Goal: Task Accomplishment & Management: Manage account settings

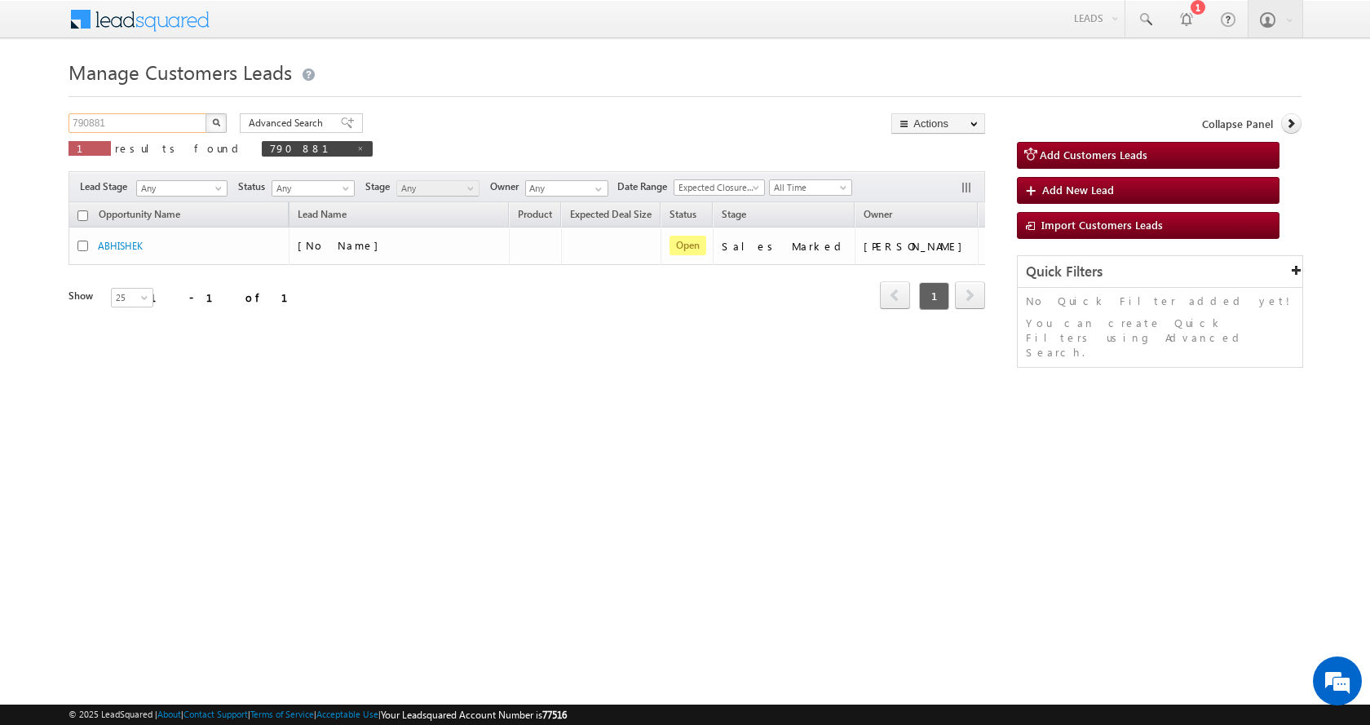
click at [94, 116] on input "790881" at bounding box center [137, 123] width 139 height 20
paste input "2644"
type input "792644"
click at [205, 113] on button "button" at bounding box center [215, 123] width 21 height 20
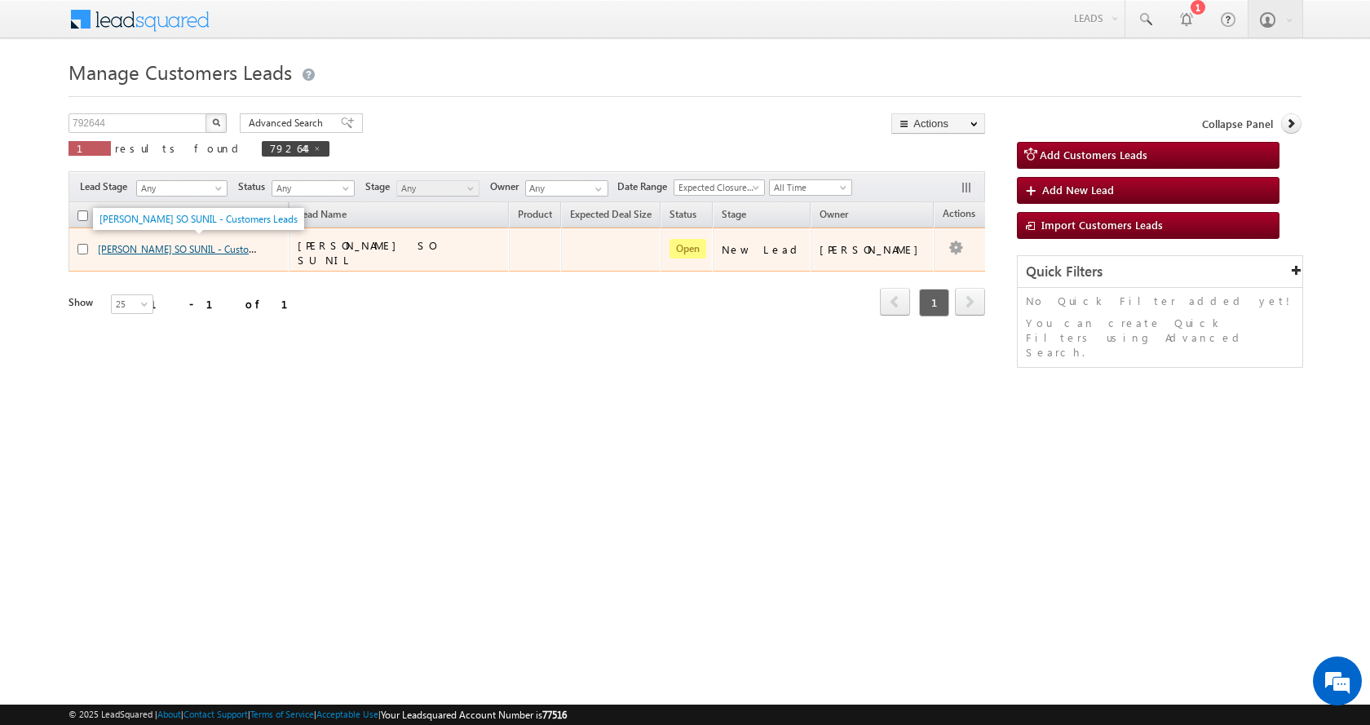
click at [152, 246] on link "KUMAR SO SUNIL - Customers Leads" at bounding box center [197, 248] width 198 height 14
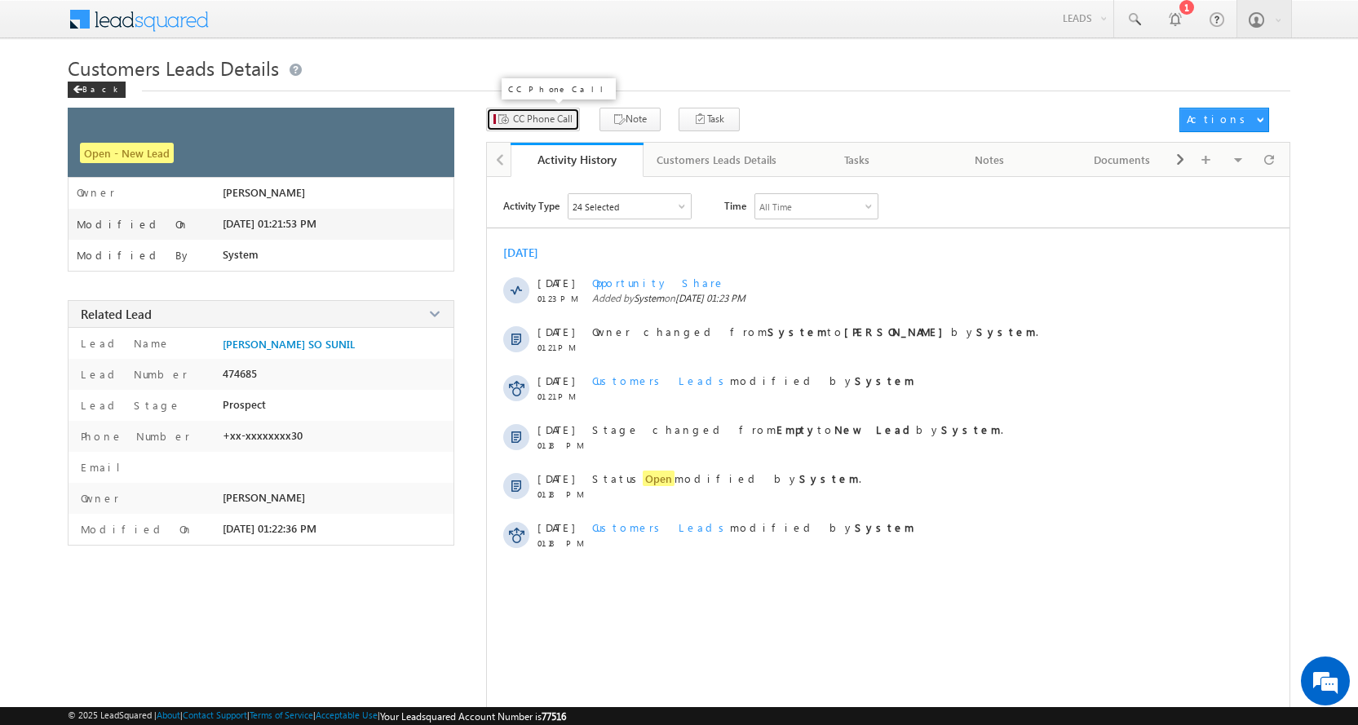
click at [532, 117] on span "CC Phone Call" at bounding box center [543, 119] width 60 height 15
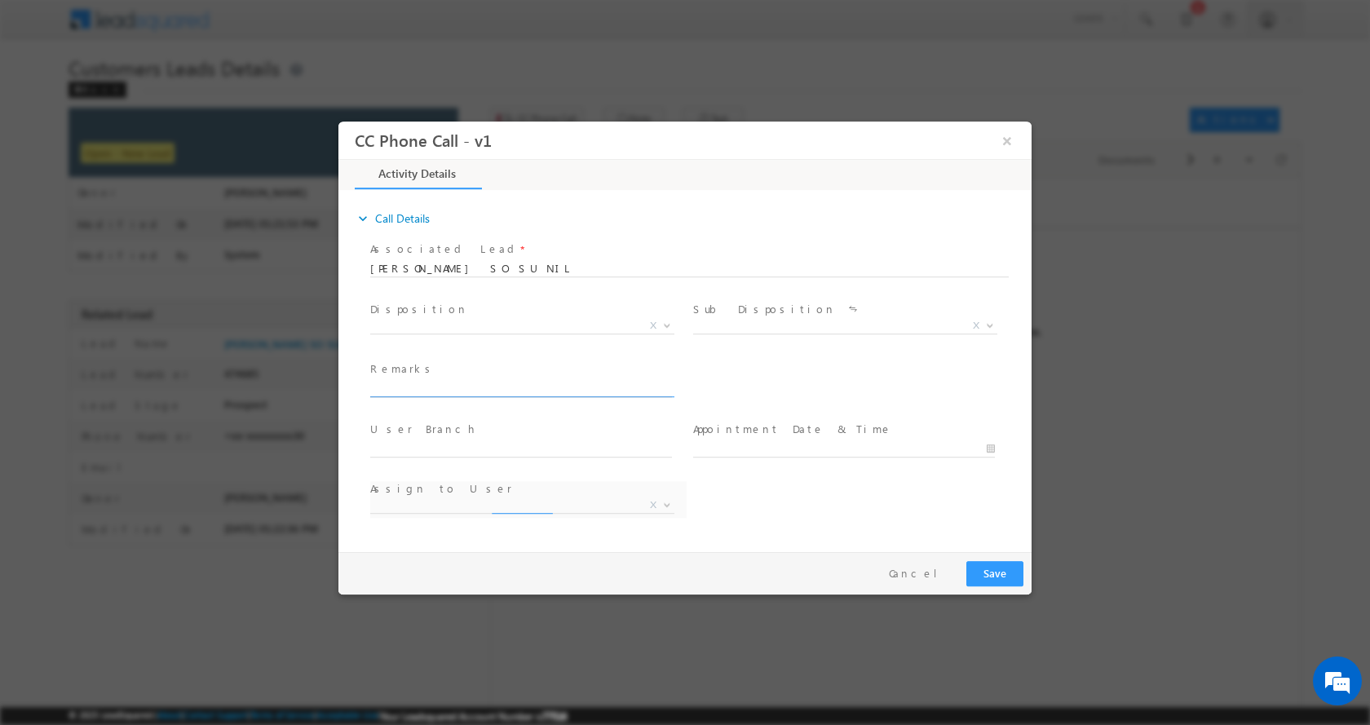
click at [420, 395] on span at bounding box center [528, 389] width 316 height 18
paste input "[PERSON_NAME] SO SUNIL-9871524330-PLOT CONSTRUCTION-LOAN-10 L-PLOT VALUE-6 L-PV…"
type input "[PERSON_NAME] SO SUNIL-9871524330-PLOT CONSTRUCTION-LOAN-10 L-PLOT VALUE-6 L-PV…"
select select "[EMAIL_ADDRESS][DOMAIN_NAME]"
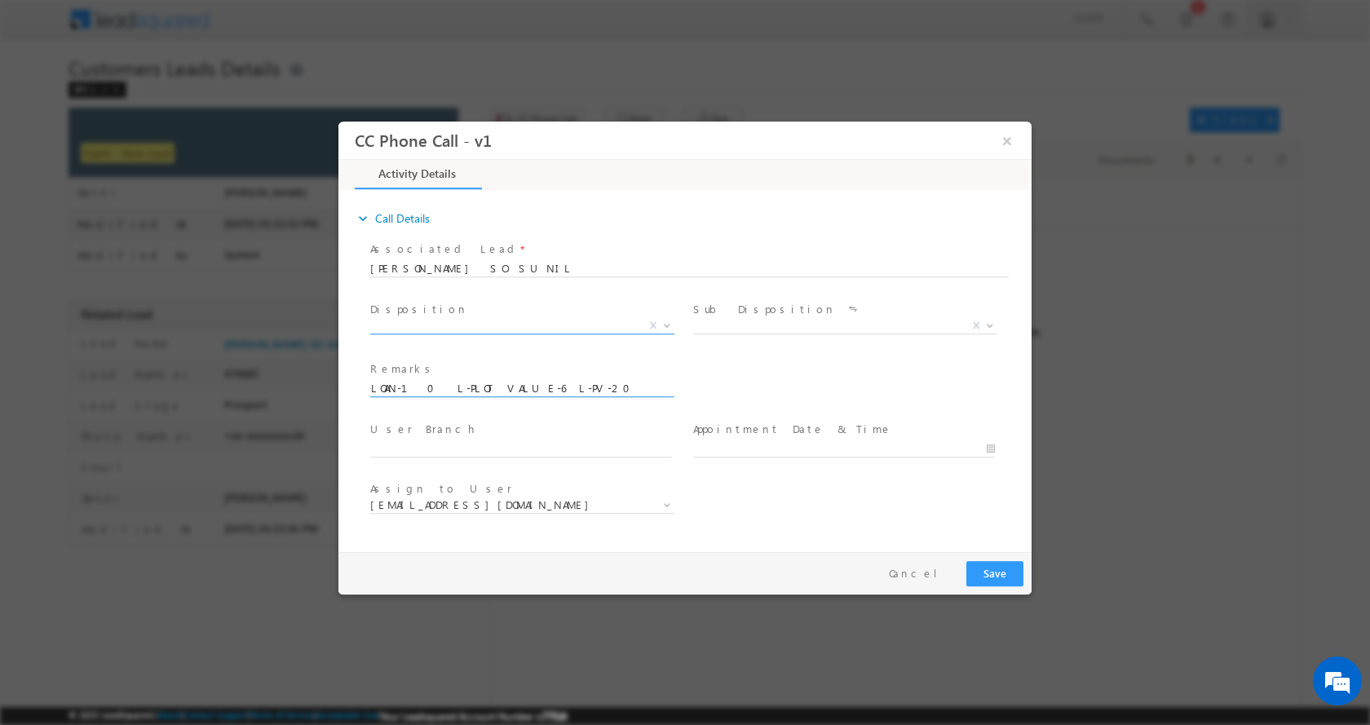
type input "[PERSON_NAME] SO SUNIL-9871524330-PLOT CONSTRUCTION-LOAN-10 L-PLOT VALUE-6 L-PV…"
click at [668, 321] on b at bounding box center [667, 324] width 10 height 6
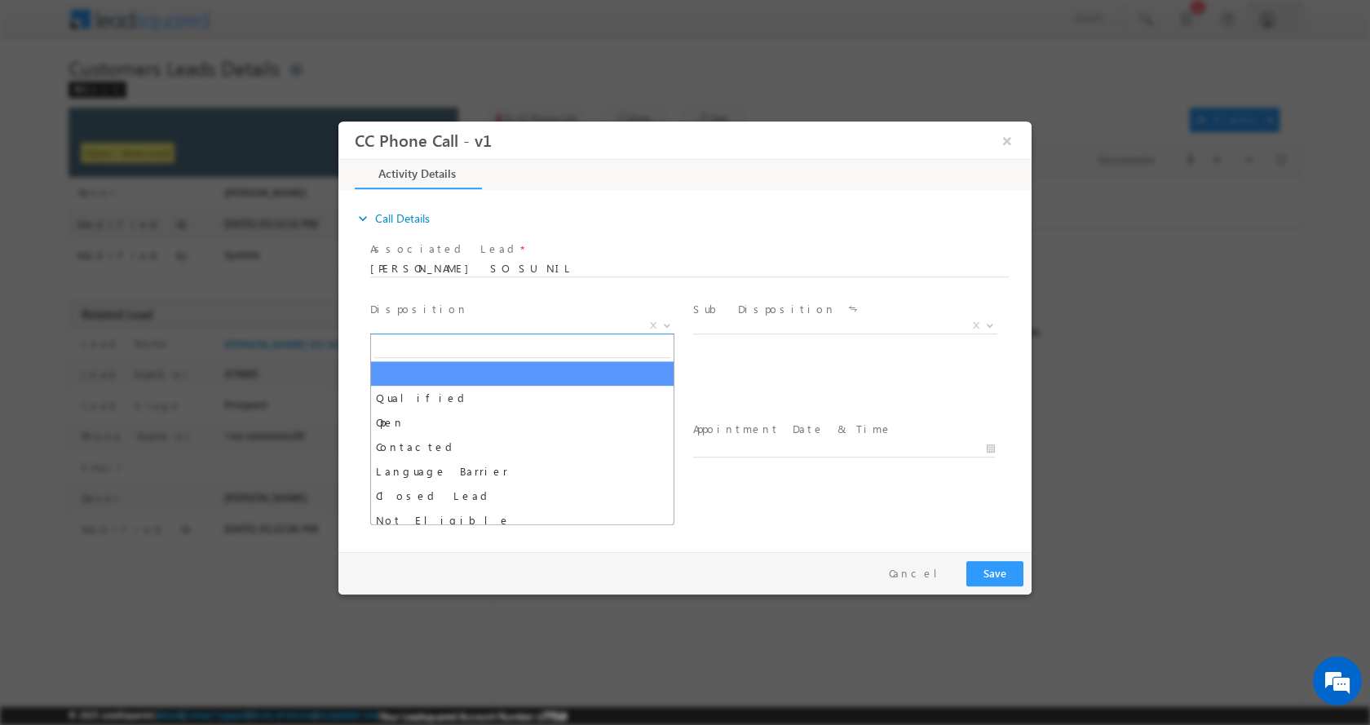
scroll to position [0, 0]
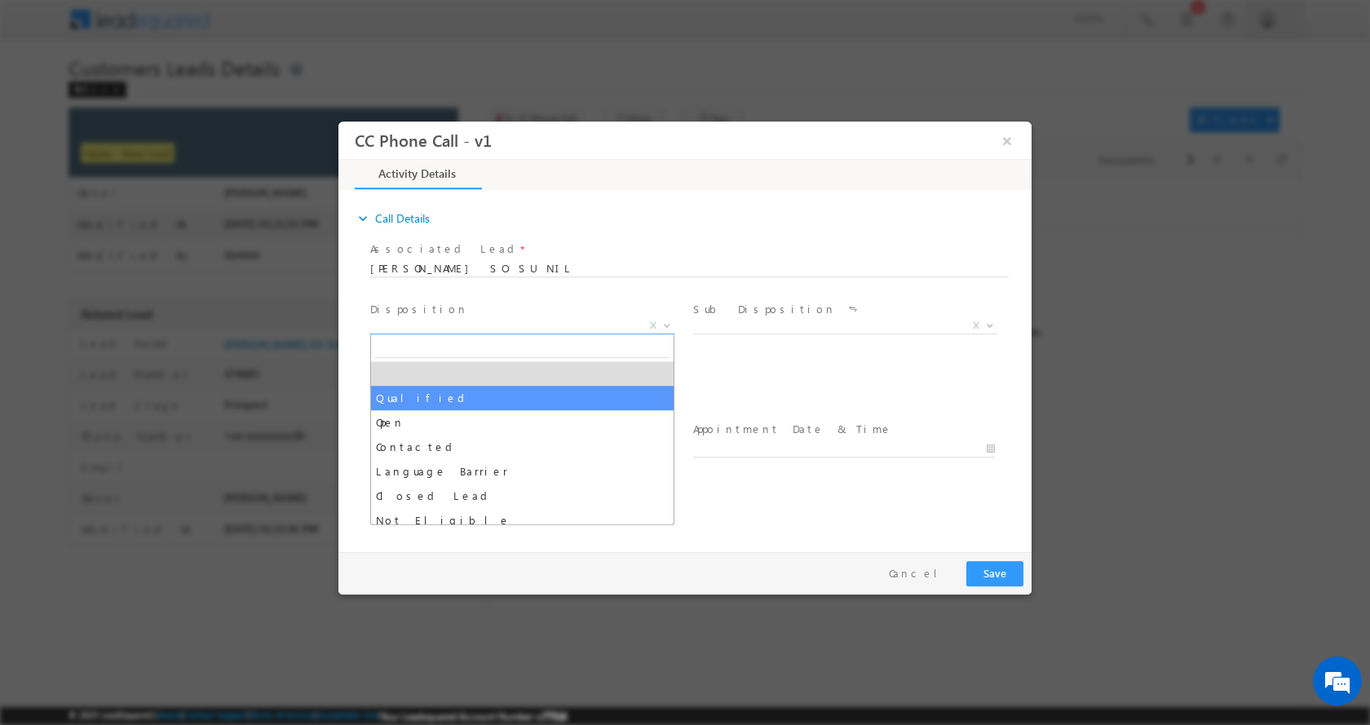
select select "Qualified"
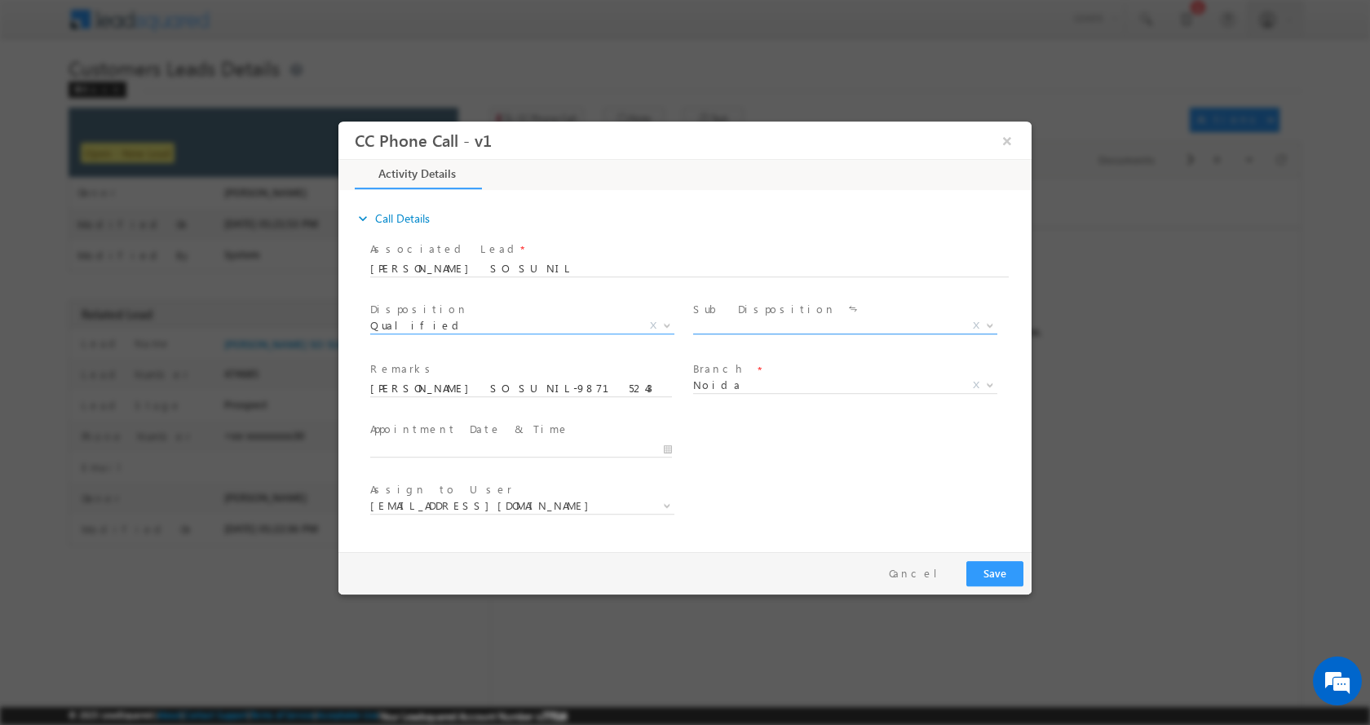
click at [992, 321] on b at bounding box center [990, 324] width 10 height 6
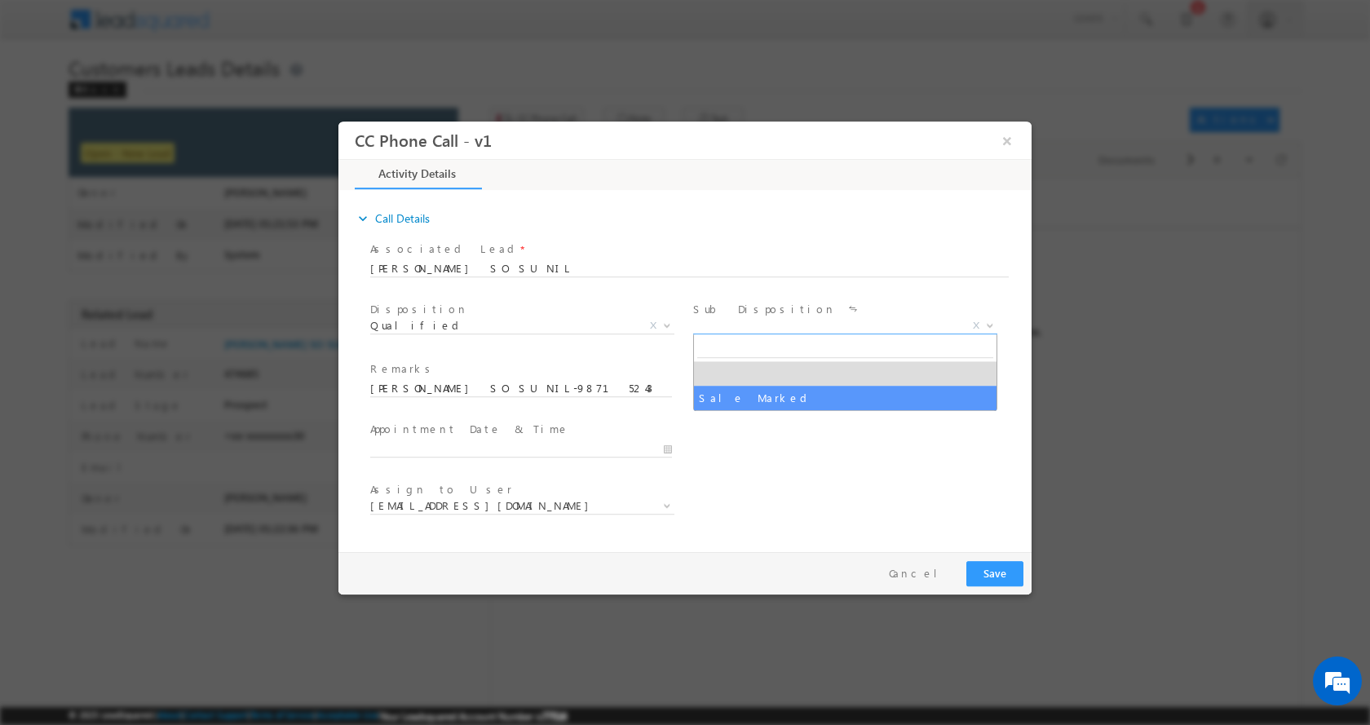
select select "Sale Marked"
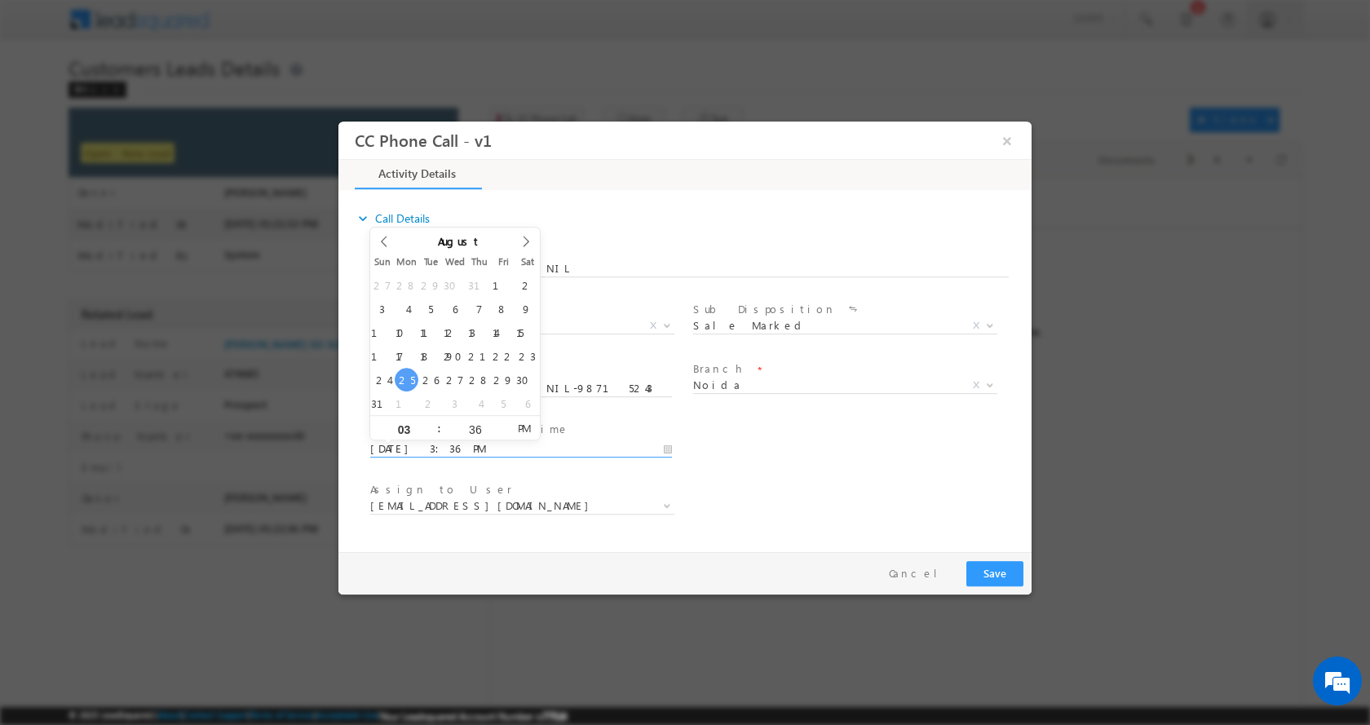
click at [663, 448] on input "[DATE] 3:36 PM" at bounding box center [521, 448] width 302 height 16
type input "[DATE] 4:36 PM"
type input "04"
click at [431, 422] on span at bounding box center [431, 421] width 11 height 12
type input "[DATE] 5:36 PM"
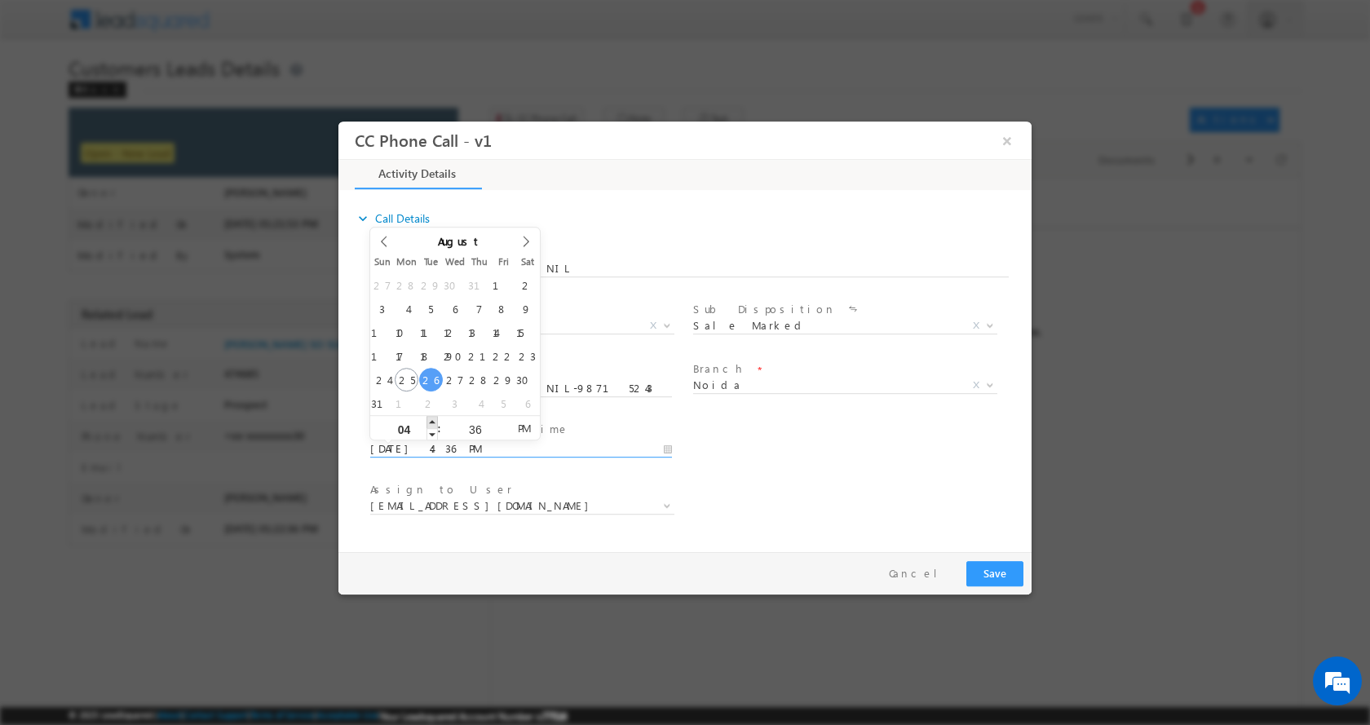
type input "05"
click at [431, 422] on span at bounding box center [431, 421] width 11 height 12
type input "[DATE] 4:36 PM"
type input "04"
click at [431, 430] on span at bounding box center [431, 433] width 11 height 12
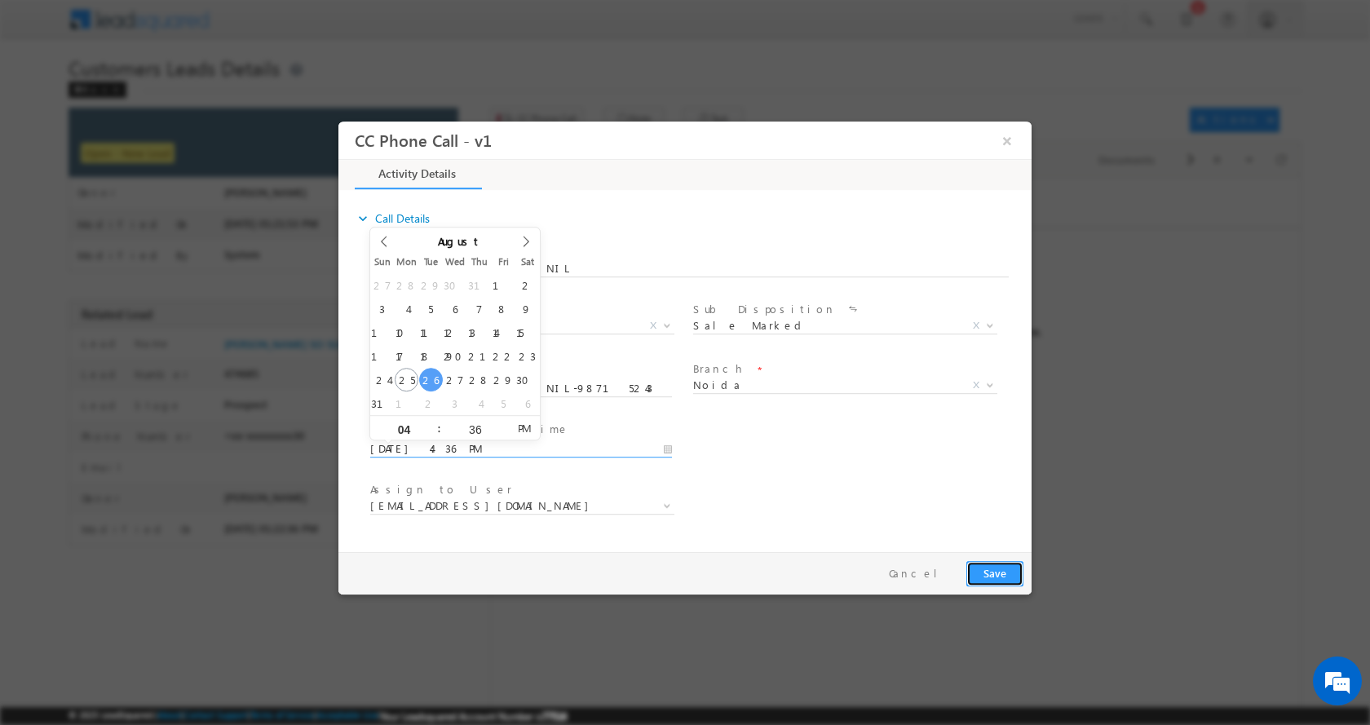
click at [1001, 567] on button "Save" at bounding box center [994, 572] width 57 height 25
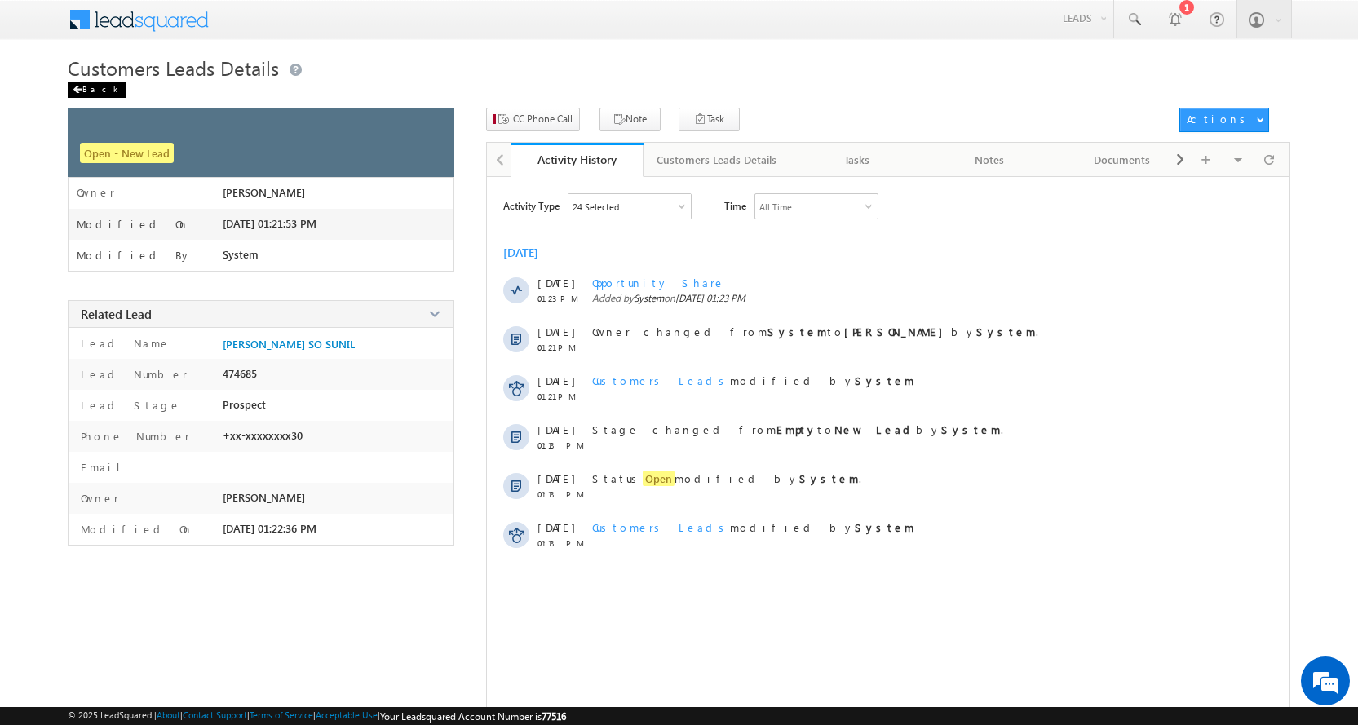
click at [85, 89] on div "Back" at bounding box center [97, 90] width 58 height 16
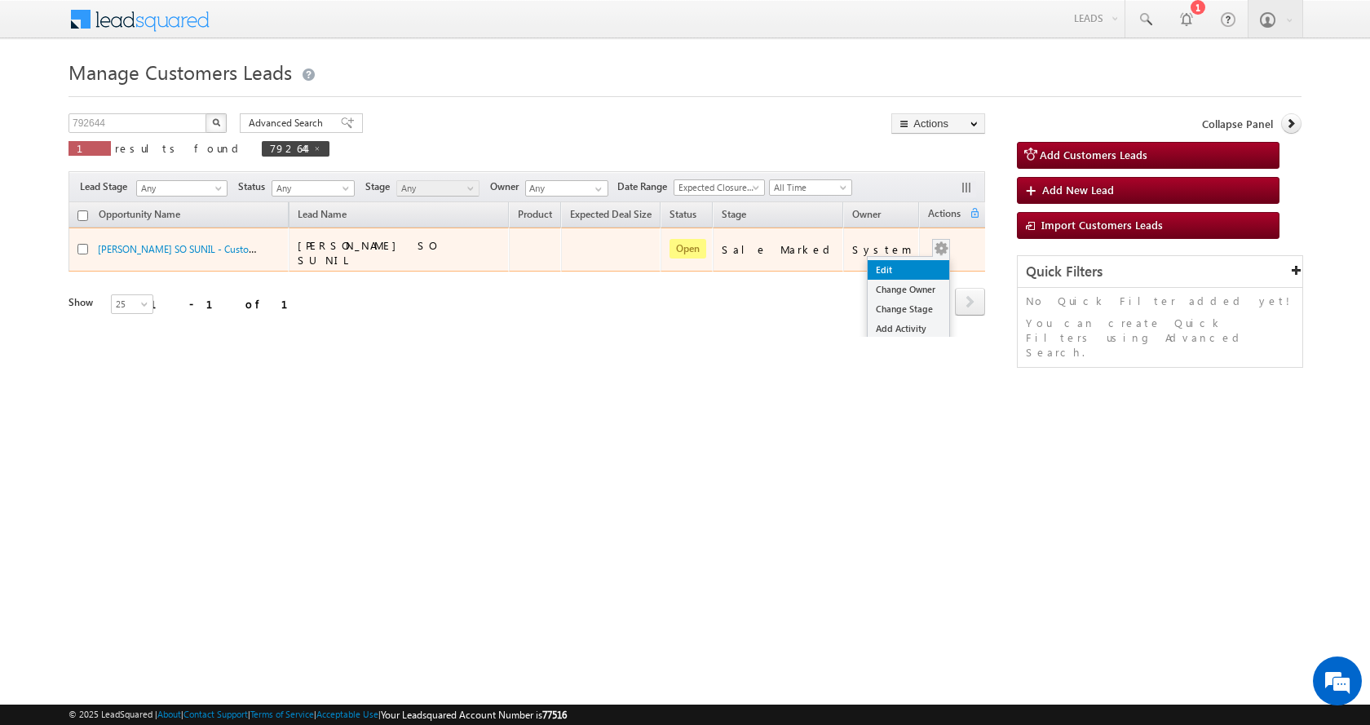
click at [893, 262] on link "Edit" at bounding box center [909, 270] width 82 height 20
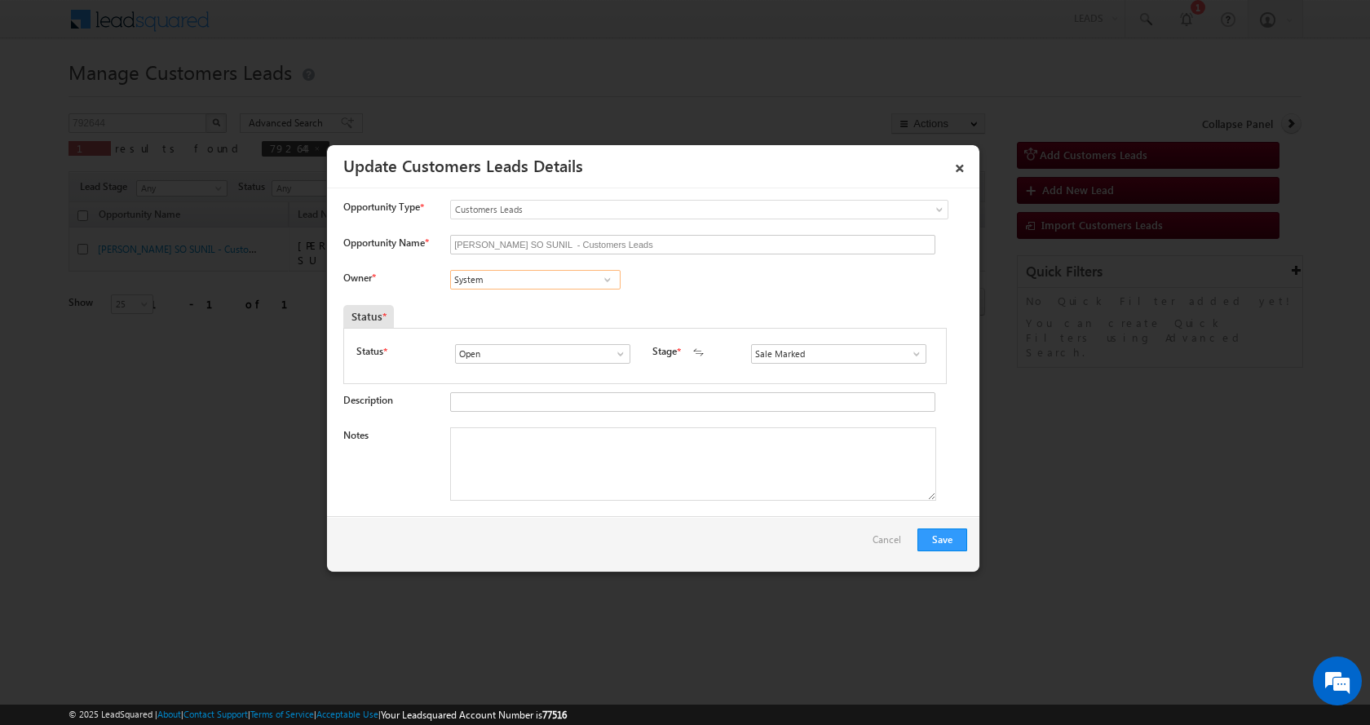
click at [499, 276] on input "System" at bounding box center [535, 280] width 170 height 20
paste input "Rohit Tiwari"
click at [543, 302] on link "Rohit Tiwari rohit.tiwari@sgrlimited.in" at bounding box center [535, 304] width 170 height 31
type input "Rohit Tiwari"
click at [510, 441] on textarea "Notes" at bounding box center [693, 463] width 486 height 73
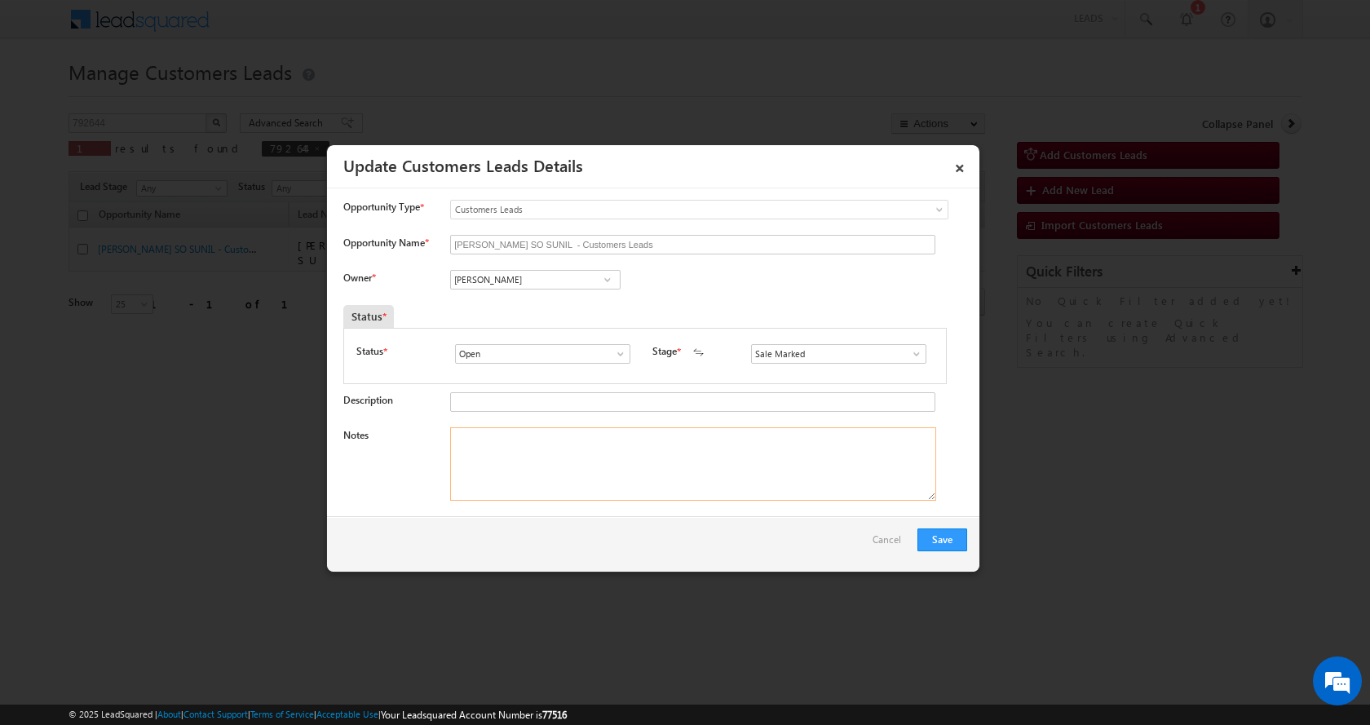
paste textarea "[PERSON_NAME] SO SUNIL-9871524330-PLOT CONSTRUCTION-LOAN-10 L-PLOT VALUE-6 L-PV…"
type textarea "[PERSON_NAME] SO SUNIL-9871524330-PLOT CONSTRUCTION-LOAN-10 L-PLOT VALUE-6 L-PV…"
click at [943, 541] on button "Save" at bounding box center [942, 539] width 50 height 23
